Goal: Find contact information: Find contact information

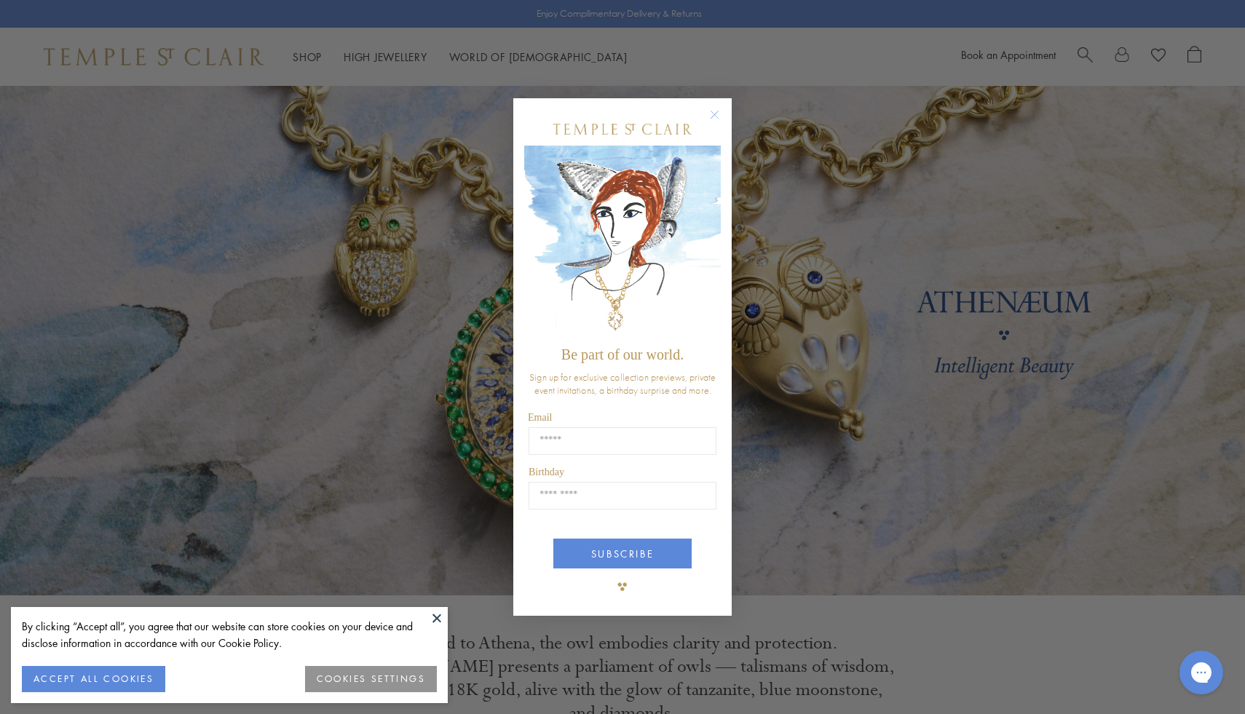
click at [716, 114] on circle "Close dialog" at bounding box center [714, 114] width 17 height 17
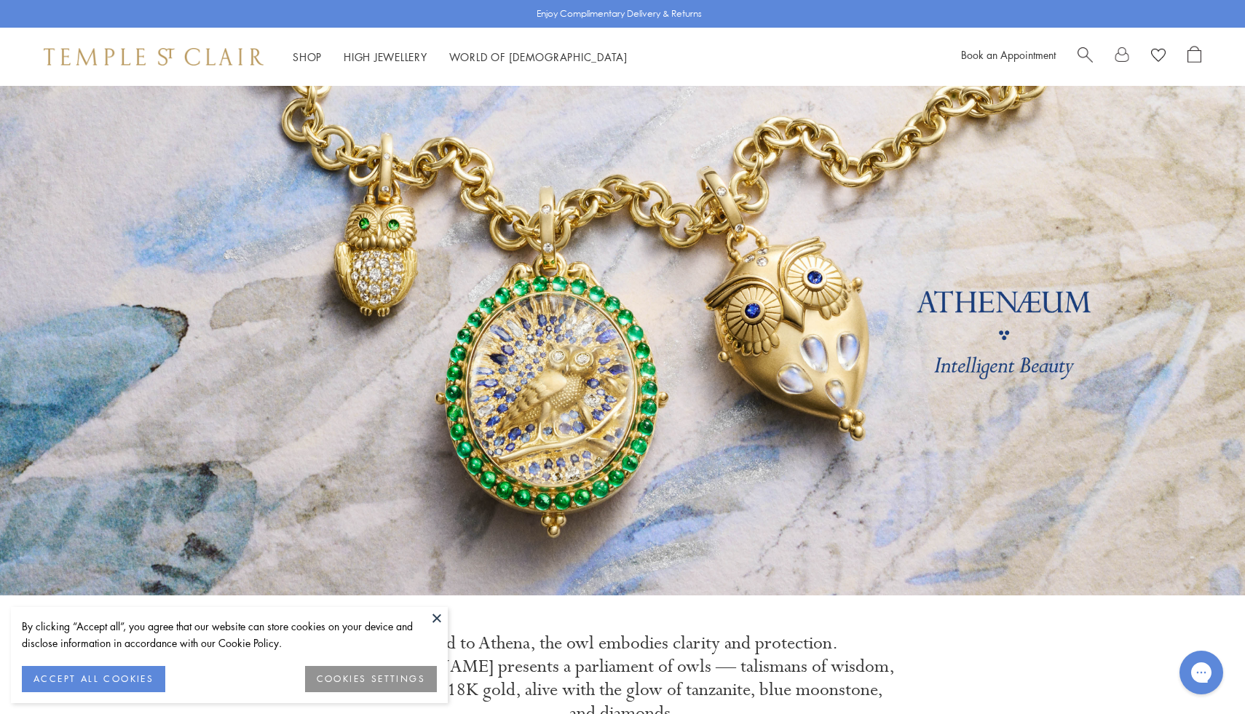
click at [1081, 50] on span "Search" at bounding box center [1084, 53] width 15 height 15
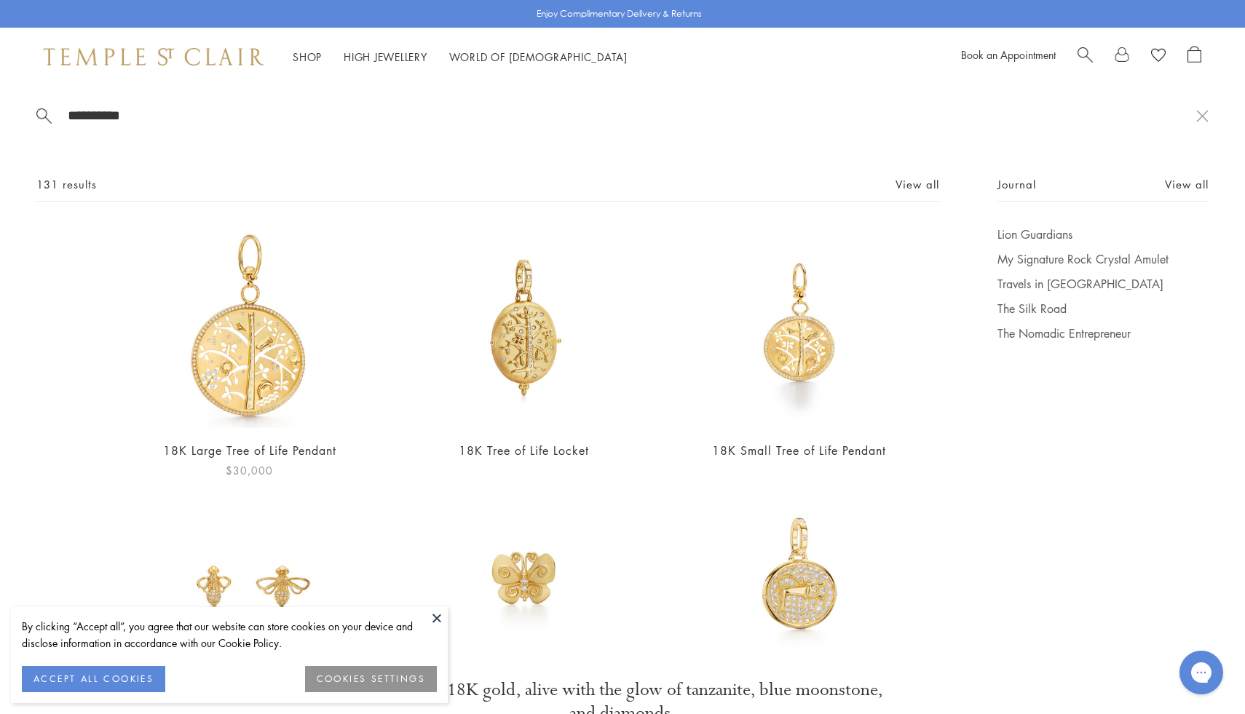
type input "**********"
click at [286, 368] on img at bounding box center [250, 327] width 202 height 202
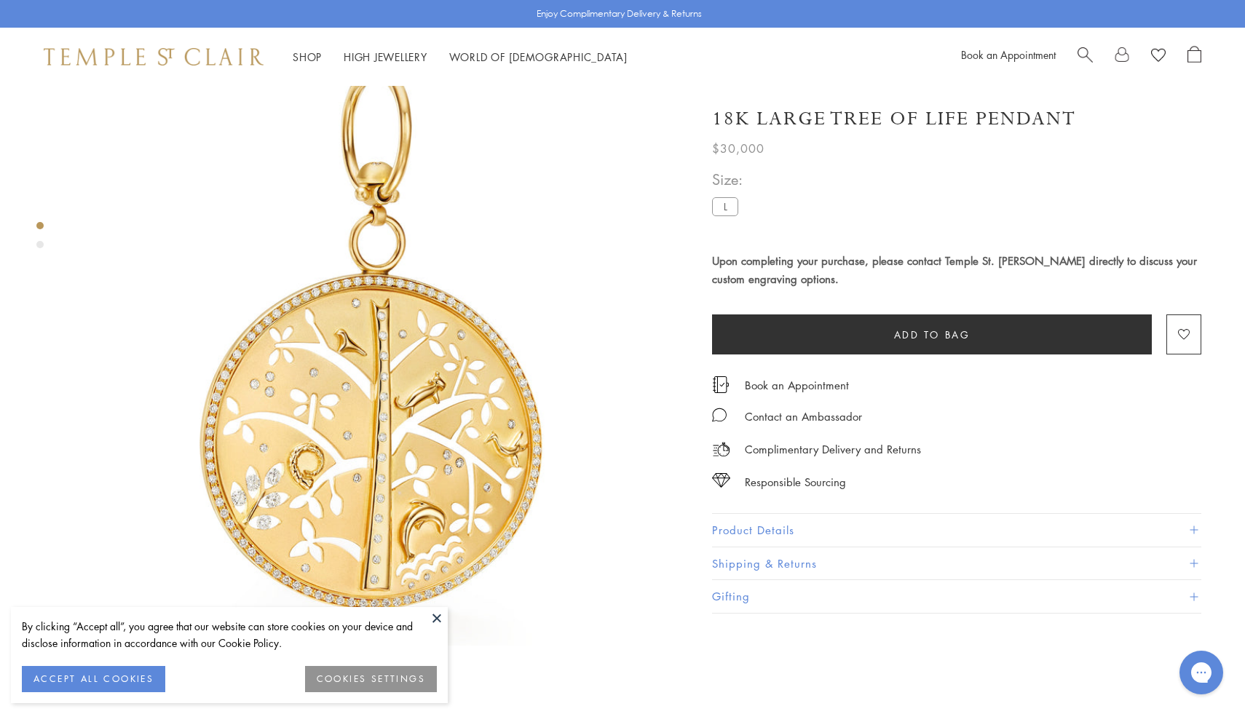
scroll to position [45, 0]
click at [765, 539] on button "Product Details" at bounding box center [956, 530] width 489 height 33
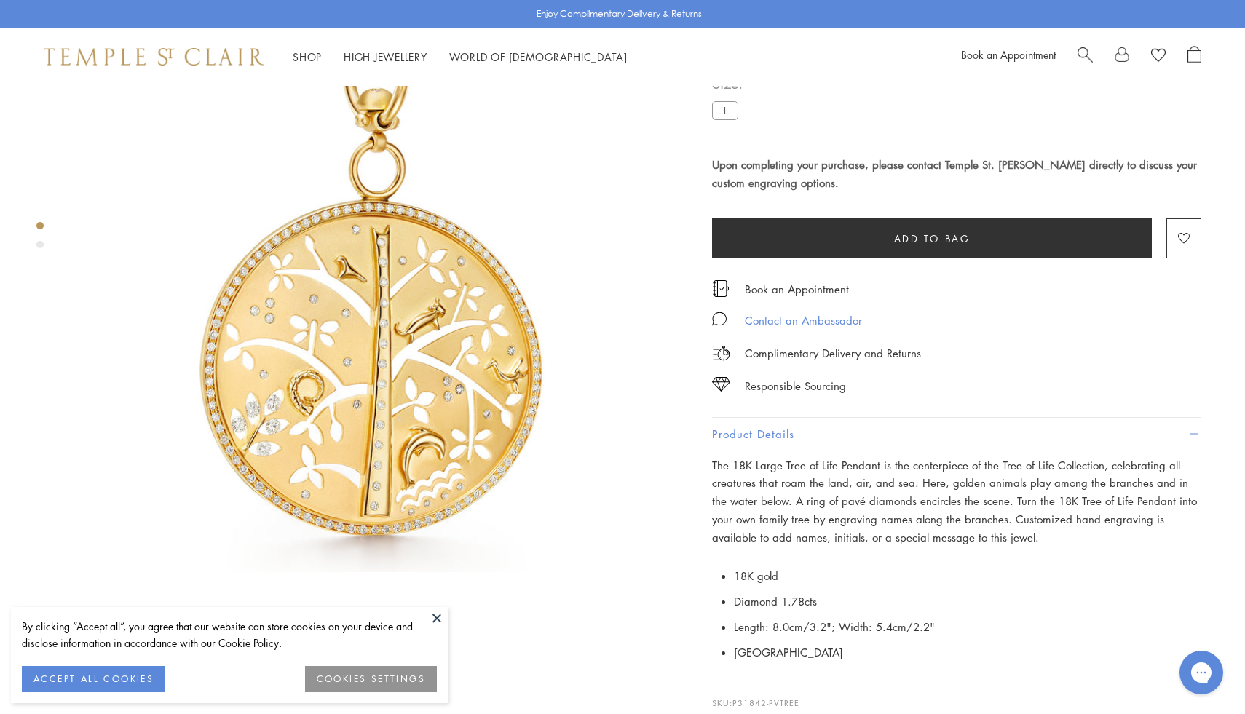
scroll to position [209, 0]
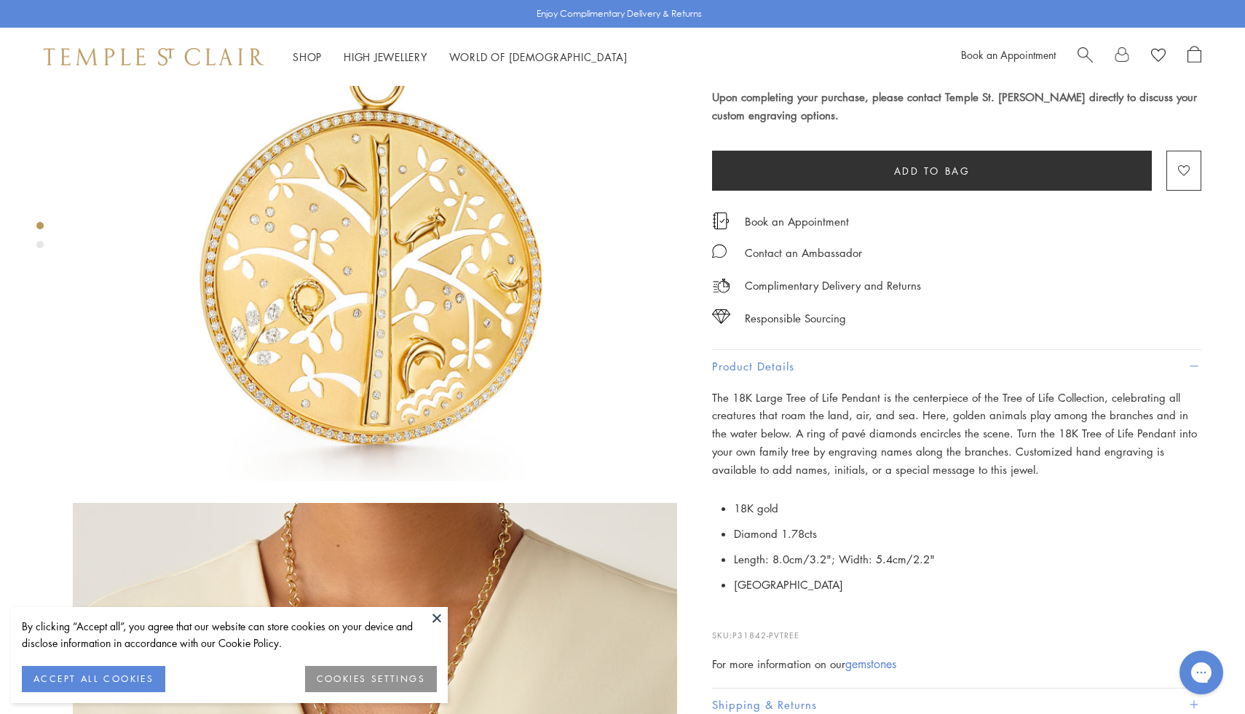
click at [868, 401] on p "The 18K Large Tree of Life Pendant is the centerpiece of the Tree of Life Colle…" at bounding box center [956, 434] width 489 height 90
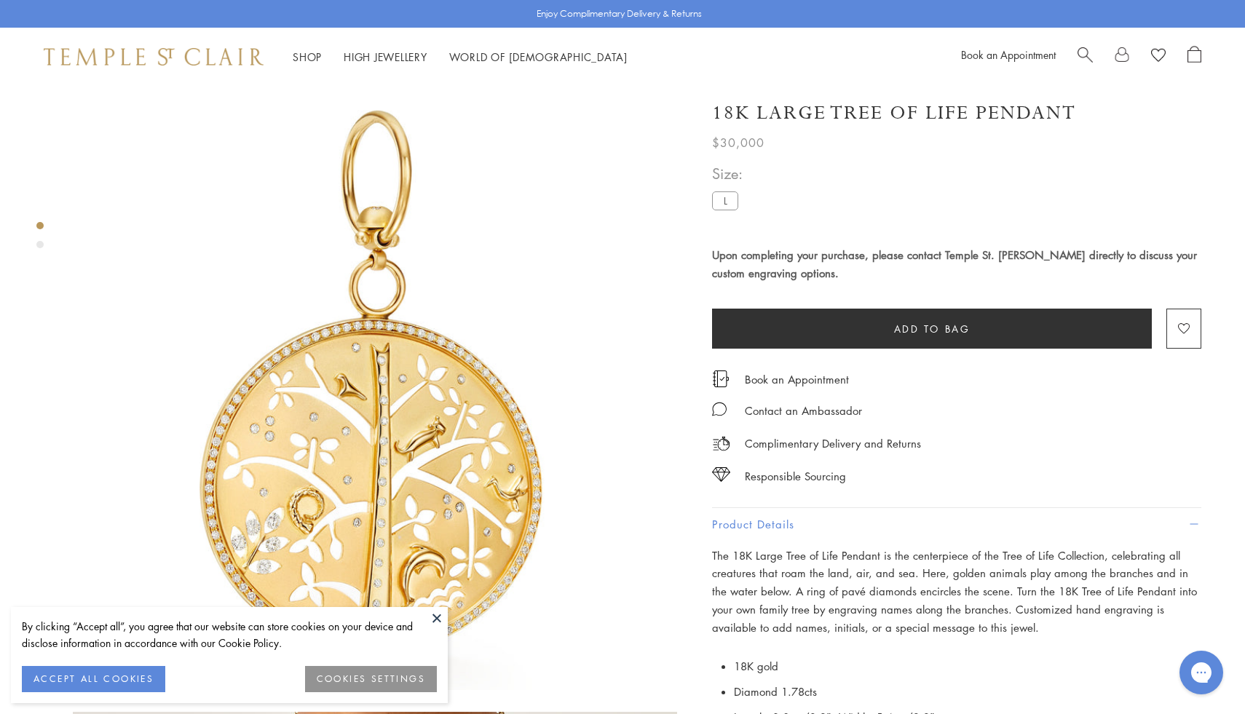
scroll to position [119, 0]
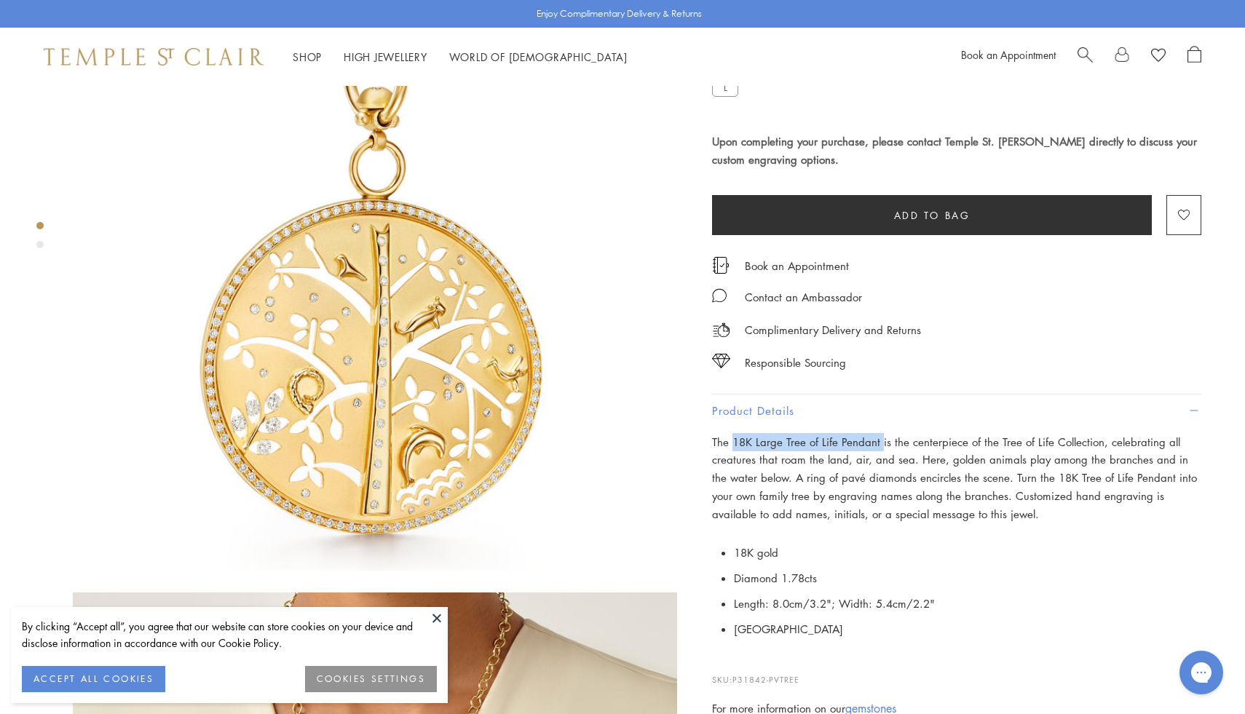
drag, startPoint x: 878, startPoint y: 438, endPoint x: 734, endPoint y: 435, distance: 144.2
click at [734, 435] on span "The 18K Large Tree of Life Pendant is the centerpiece of the Tree of Life Colle…" at bounding box center [954, 478] width 485 height 87
copy span "18K Large Tree of Life Pendant"
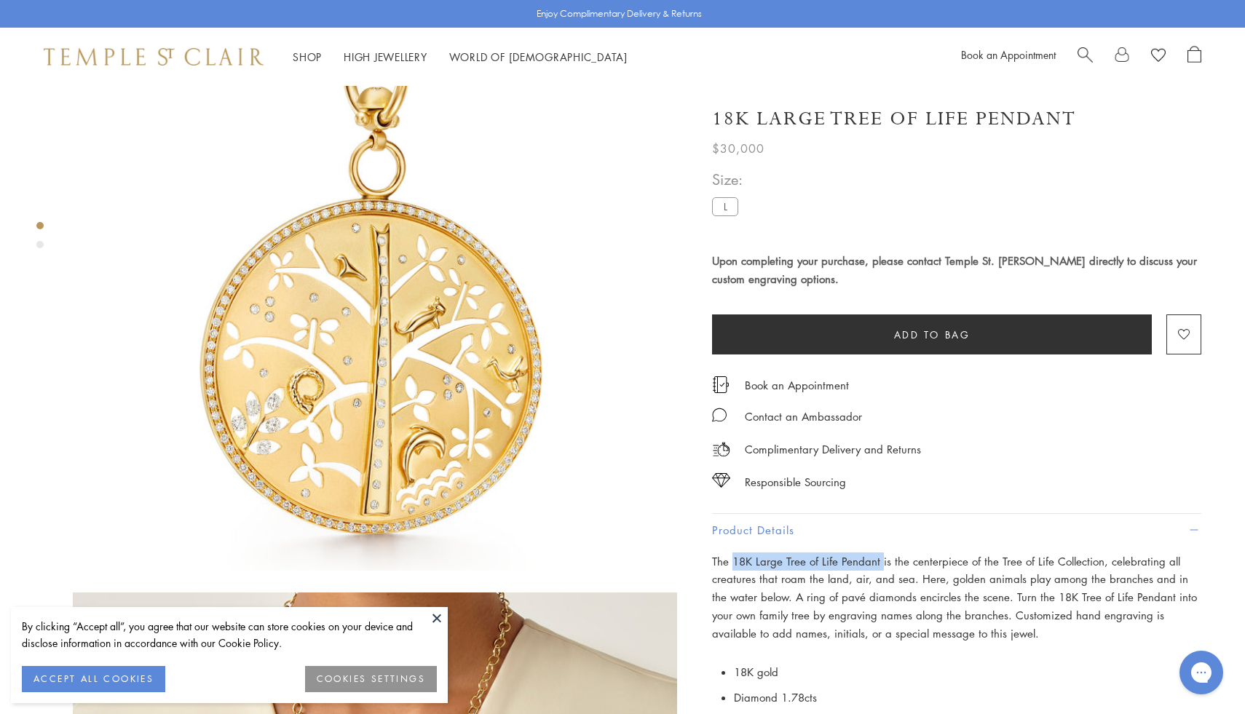
scroll to position [0, 0]
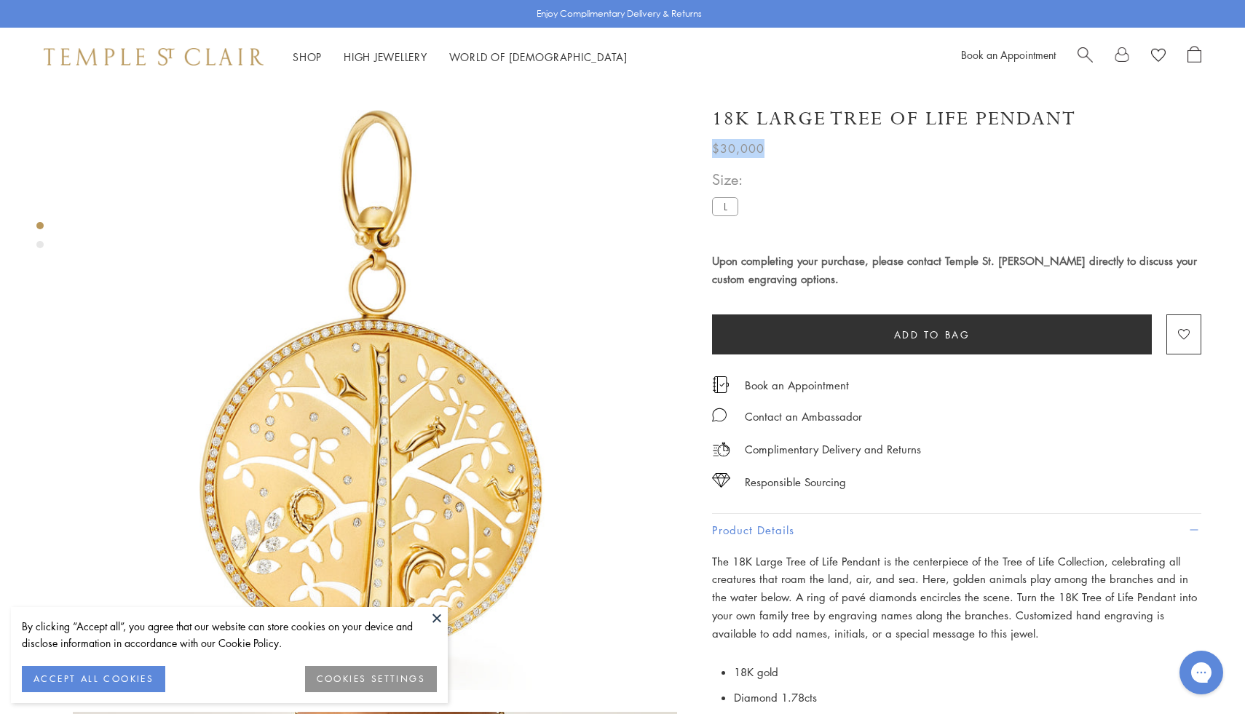
drag, startPoint x: 774, startPoint y: 151, endPoint x: 696, endPoint y: 141, distance: 78.7
click at [696, 141] on div "**********" at bounding box center [947, 505] width 510 height 827
copy span "$30,000"
click at [1086, 52] on span "Search" at bounding box center [1084, 53] width 15 height 15
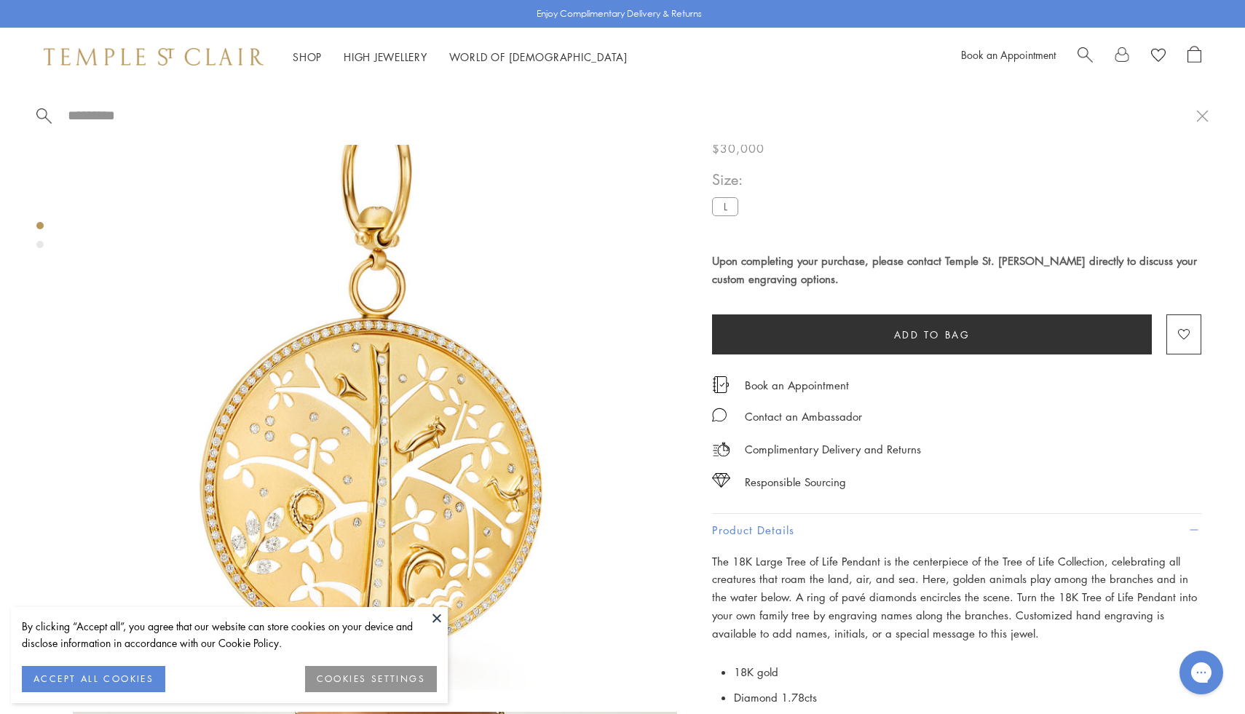
click at [237, 59] on img at bounding box center [154, 56] width 220 height 17
click at [233, 56] on img at bounding box center [154, 56] width 220 height 17
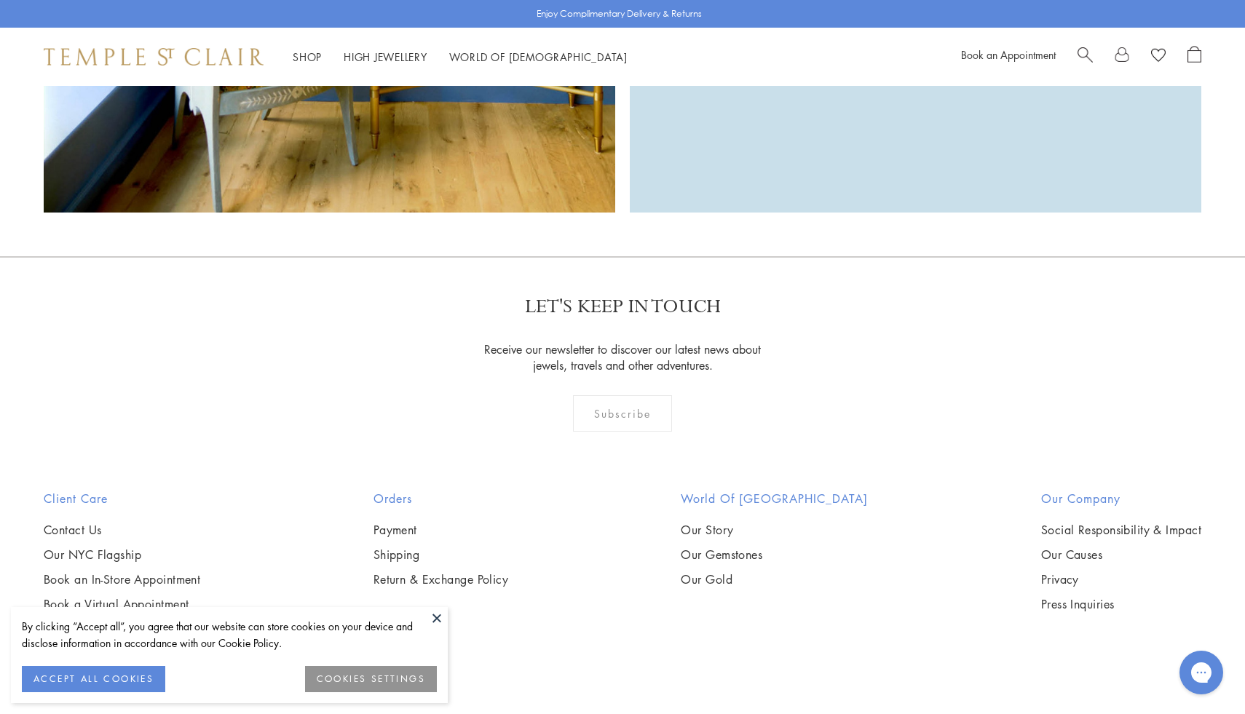
scroll to position [4389, 0]
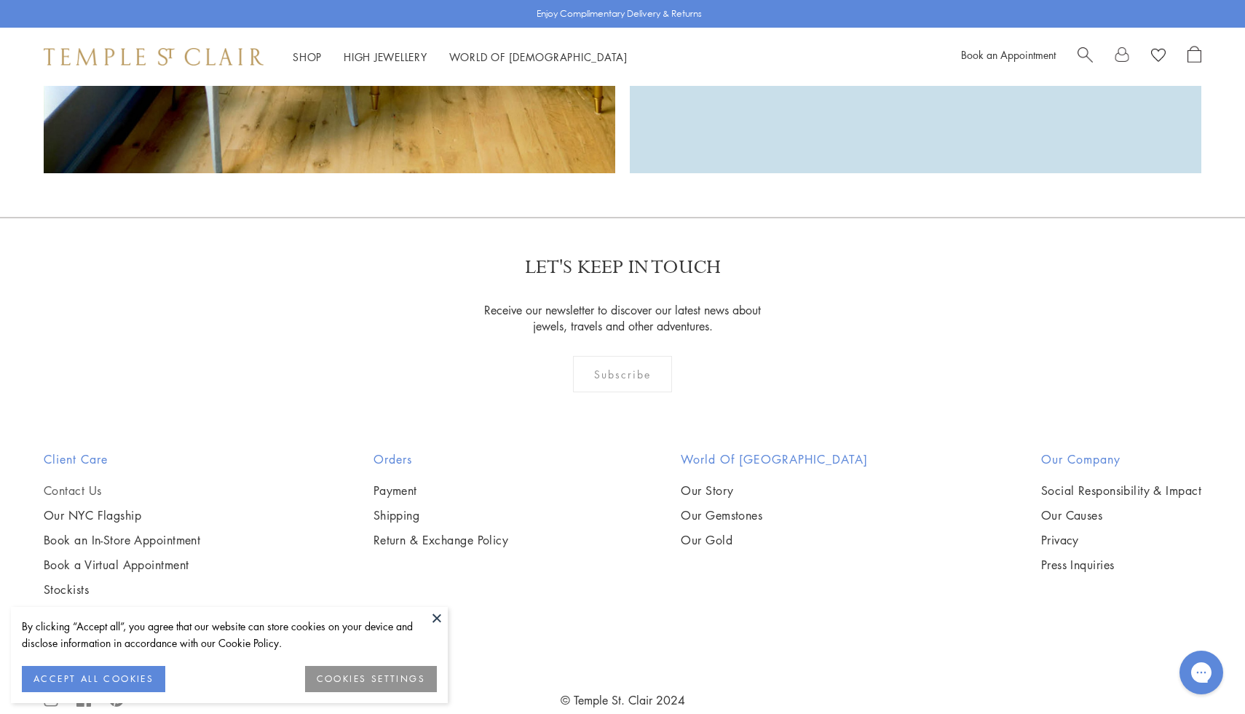
click at [87, 483] on link "Contact Us" at bounding box center [122, 491] width 157 height 16
